Goal: Navigation & Orientation: Find specific page/section

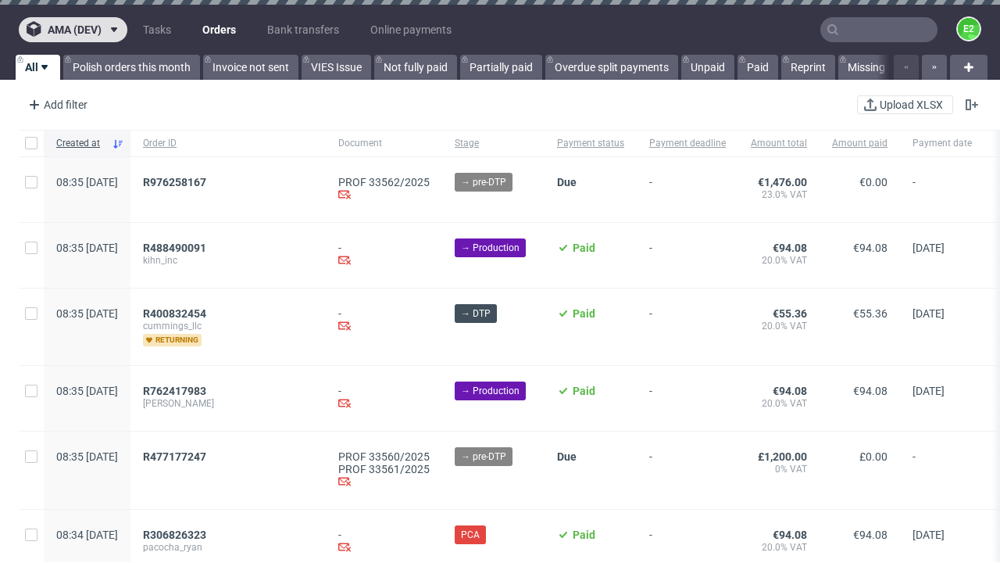
click at [73, 30] on span "ama (dev)" at bounding box center [75, 29] width 54 height 11
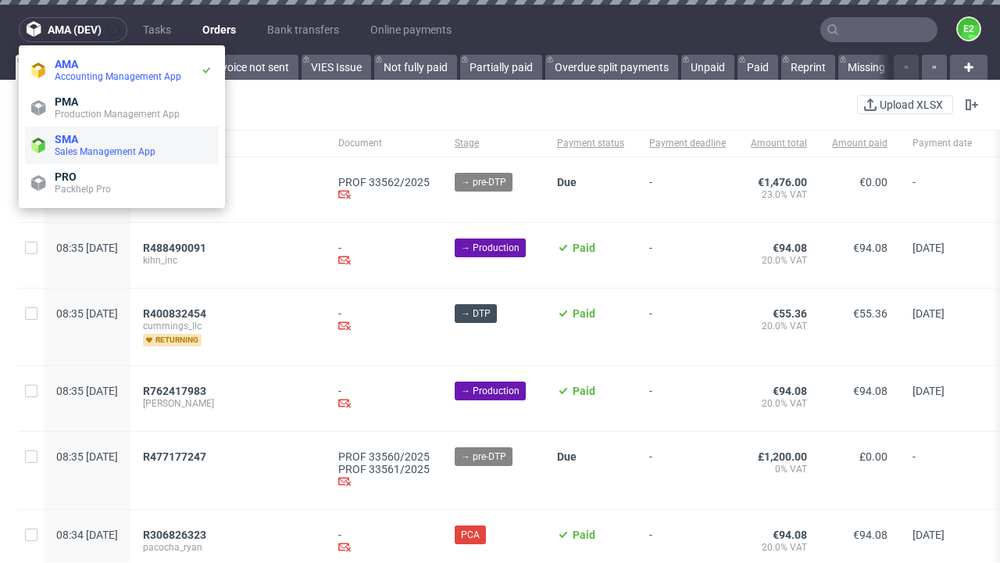
click at [122, 145] on span "Sales Management App" at bounding box center [134, 151] width 158 height 13
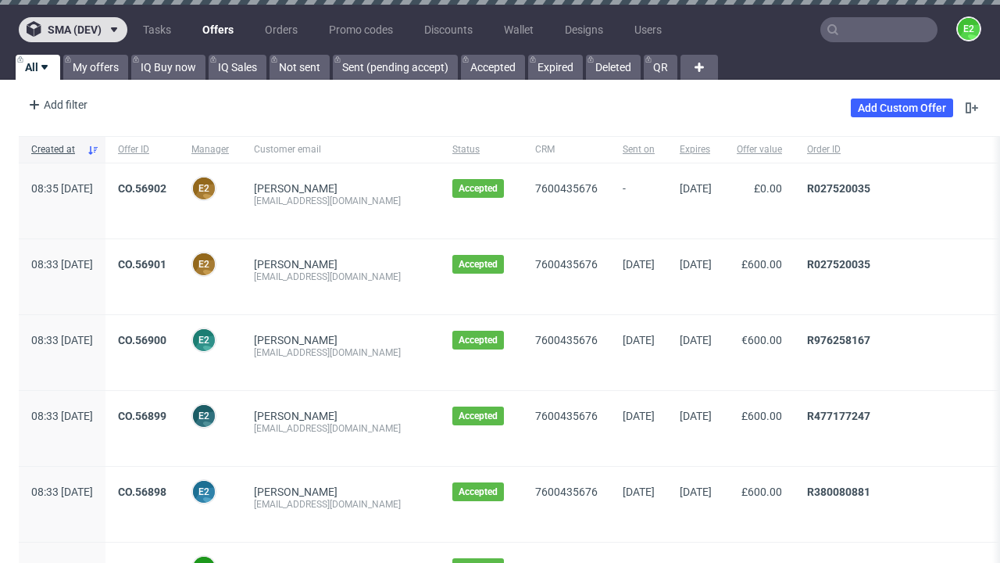
click at [73, 30] on span "sma (dev)" at bounding box center [75, 29] width 54 height 11
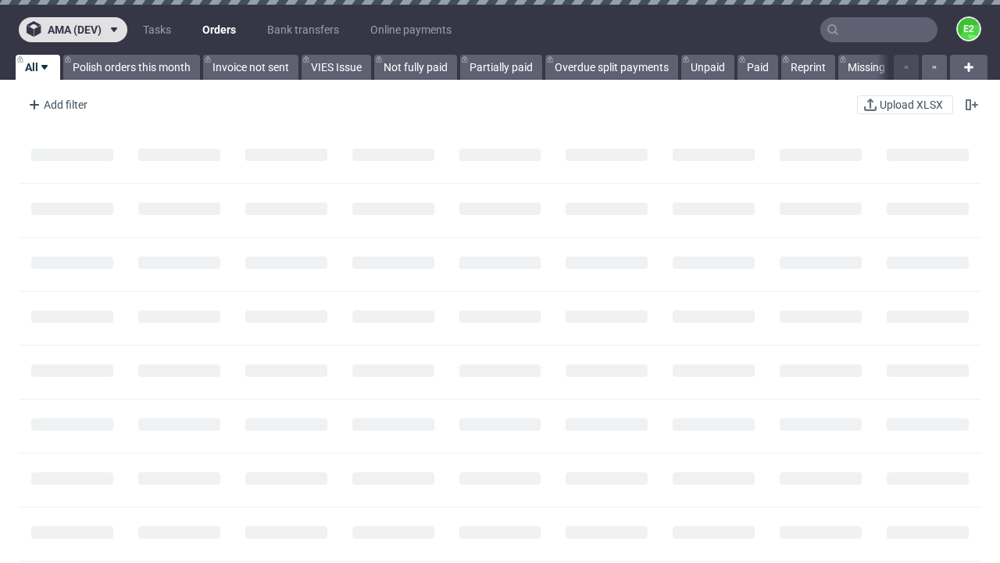
click at [73, 30] on span "ama (dev)" at bounding box center [75, 29] width 54 height 11
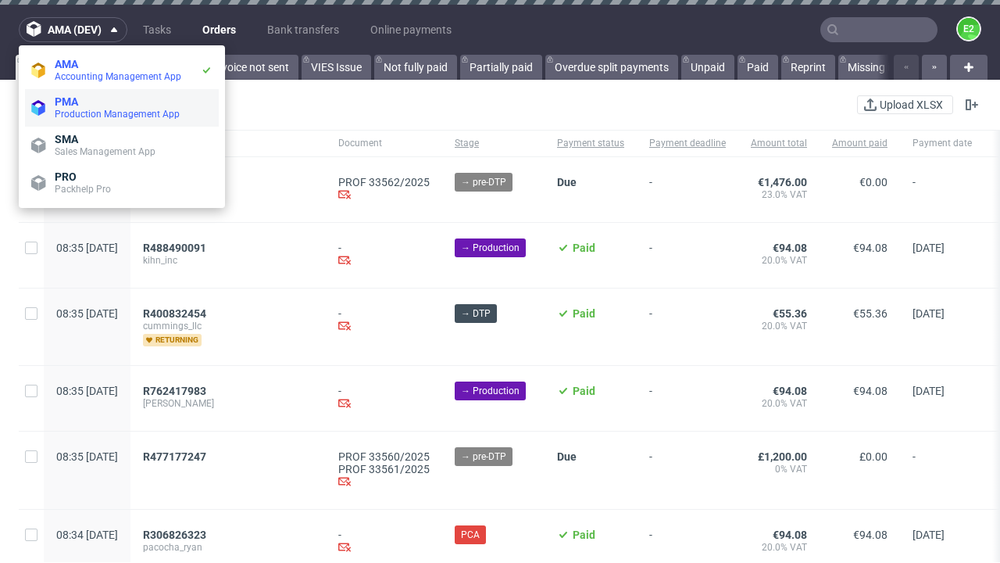
click at [122, 108] on span "Production Management App" at bounding box center [134, 114] width 158 height 13
